Goal: Browse casually

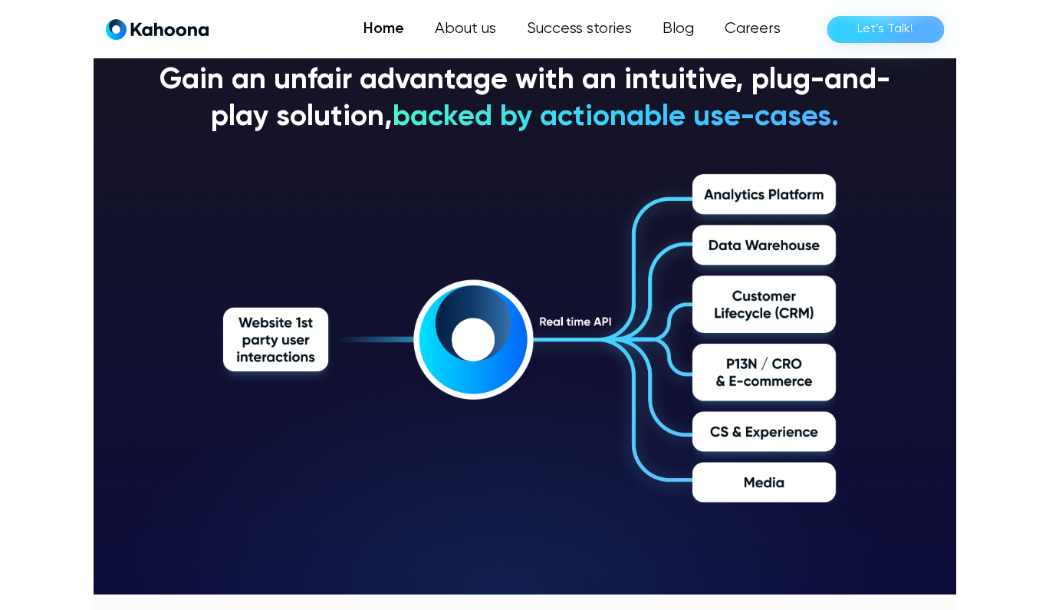
scroll to position [2401, 0]
